Goal: Obtain resource: Download file/media

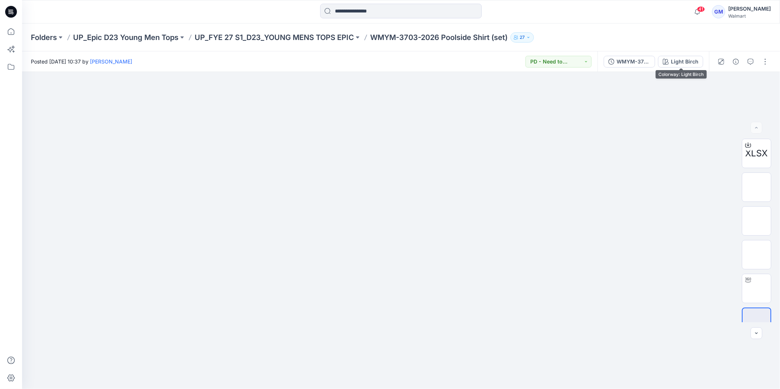
click at [676, 58] on div "Light Birch" at bounding box center [685, 62] width 28 height 8
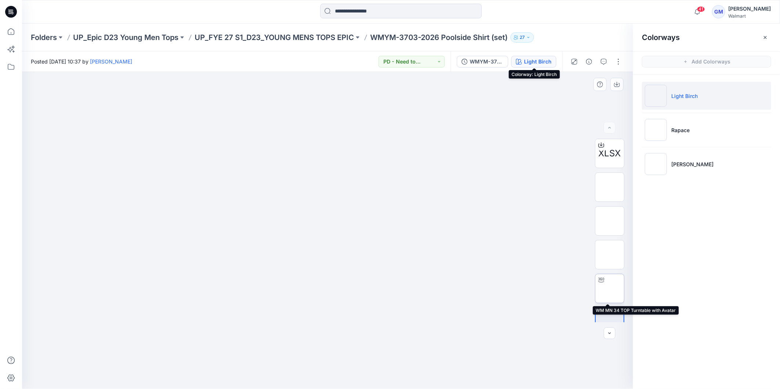
click at [610, 289] on img at bounding box center [610, 289] width 0 height 0
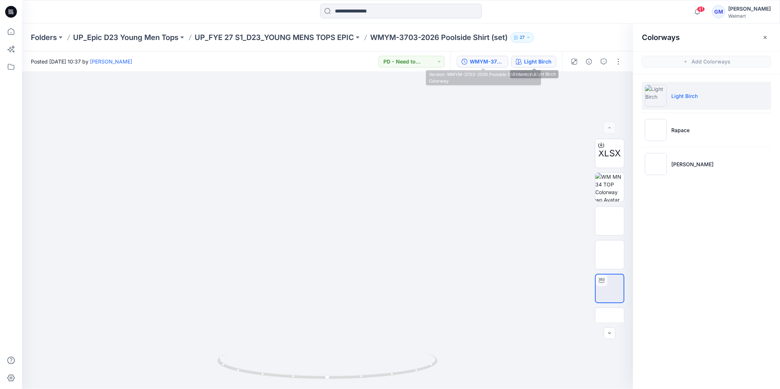
click at [487, 61] on div "WMYM-3703-2026 Poolside Shirt (set)_Full Colorway" at bounding box center [487, 62] width 34 height 8
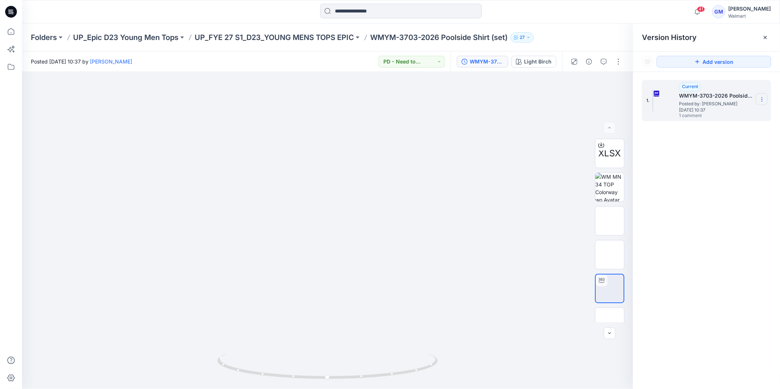
click at [763, 100] on icon at bounding box center [762, 100] width 6 height 6
click at [733, 116] on span "Download Source BW File" at bounding box center [725, 114] width 62 height 9
drag, startPoint x: 493, startPoint y: 348, endPoint x: 489, endPoint y: 364, distance: 16.3
click at [496, 347] on div at bounding box center [327, 230] width 611 height 317
click at [362, 9] on input at bounding box center [401, 11] width 162 height 15
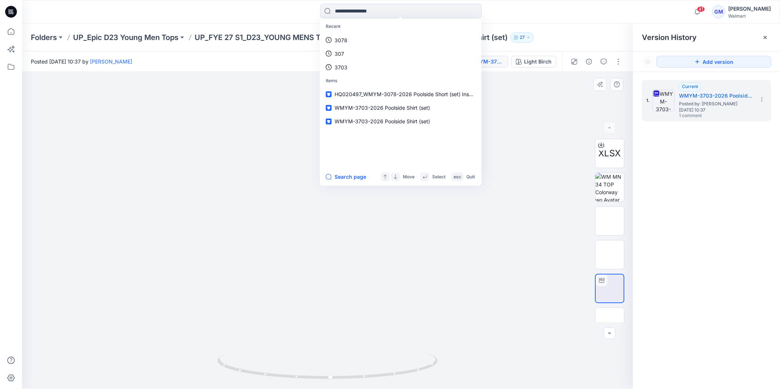
click at [495, 317] on div at bounding box center [327, 230] width 611 height 317
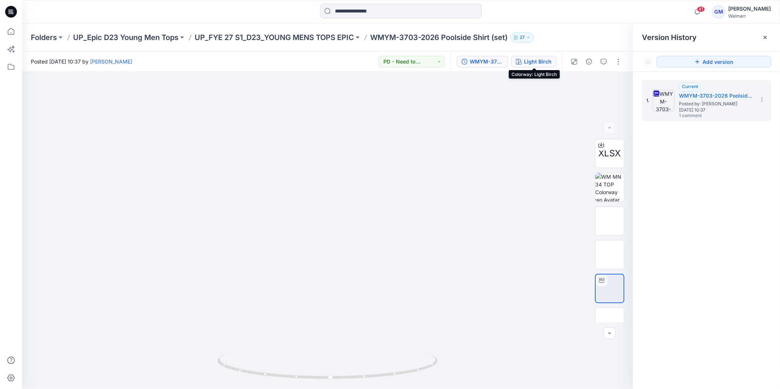
click at [537, 59] on div "Light Birch" at bounding box center [538, 62] width 28 height 8
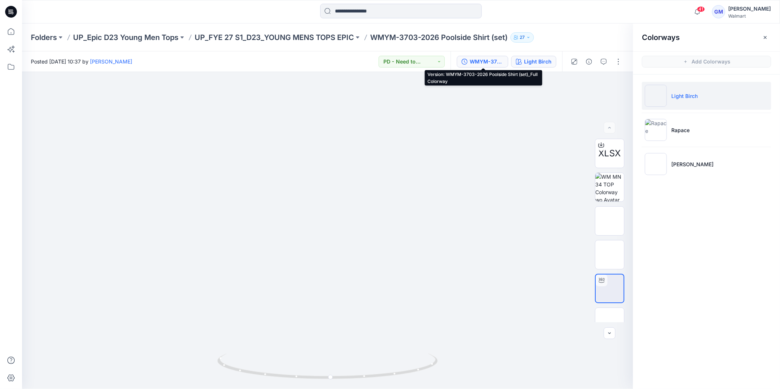
click at [487, 63] on div "WMYM-3703-2026 Poolside Shirt (set)_Full Colorway" at bounding box center [487, 62] width 34 height 8
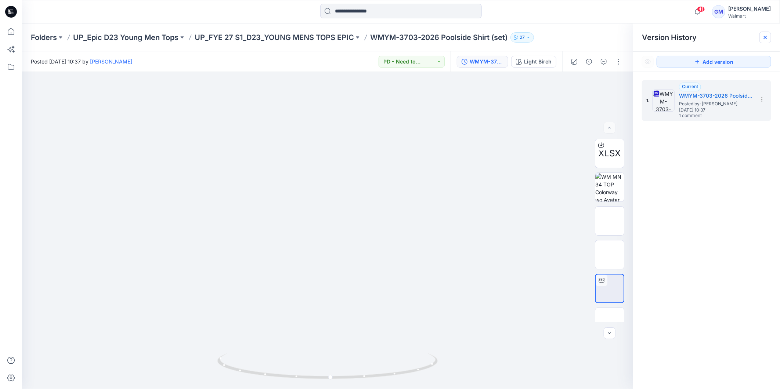
click at [766, 39] on icon at bounding box center [765, 37] width 3 height 3
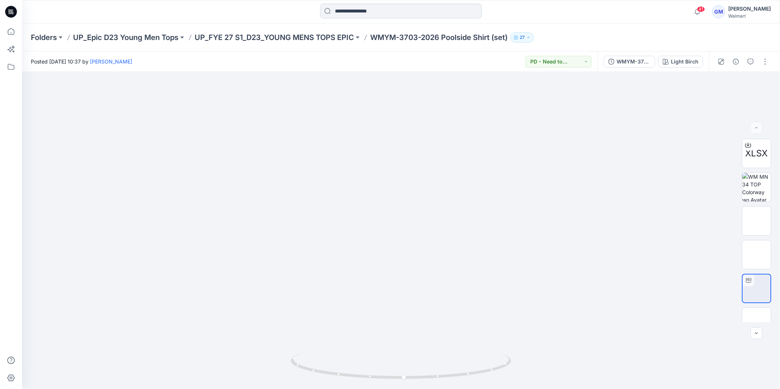
click at [394, 6] on input at bounding box center [401, 11] width 162 height 15
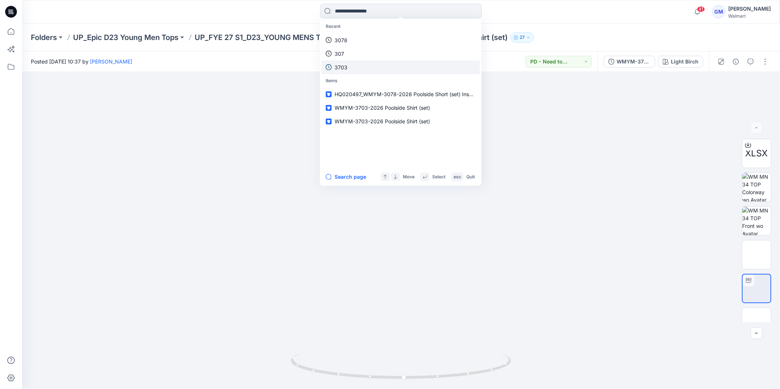
click at [348, 67] on link "3703" at bounding box center [400, 68] width 159 height 14
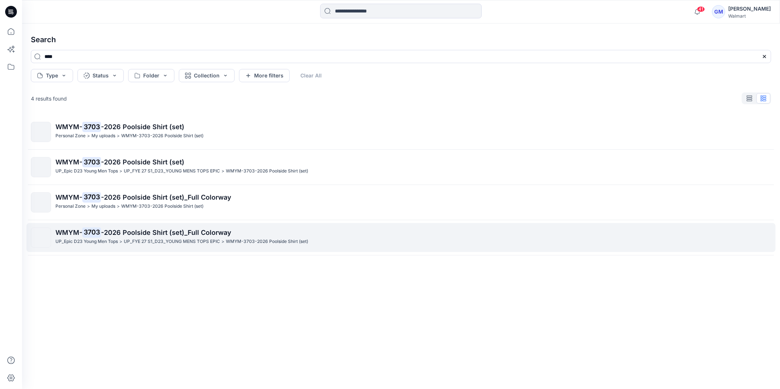
click at [137, 232] on span "-2026 Poolside Shirt (set)_Full Colorway" at bounding box center [166, 233] width 130 height 8
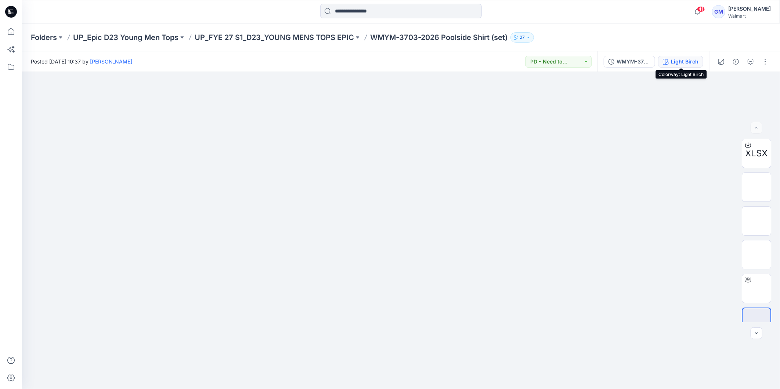
click at [676, 64] on div "Light Birch" at bounding box center [685, 62] width 28 height 8
